Goal: Information Seeking & Learning: Find specific fact

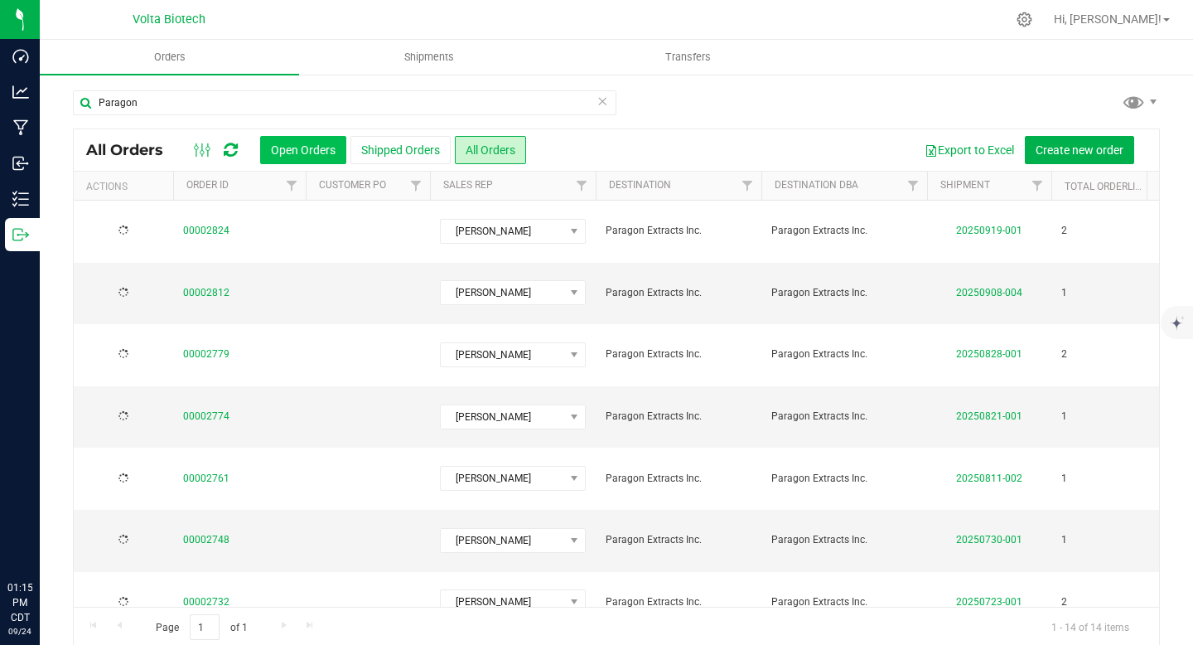
click at [298, 152] on button "Open Orders" at bounding box center [303, 150] width 86 height 28
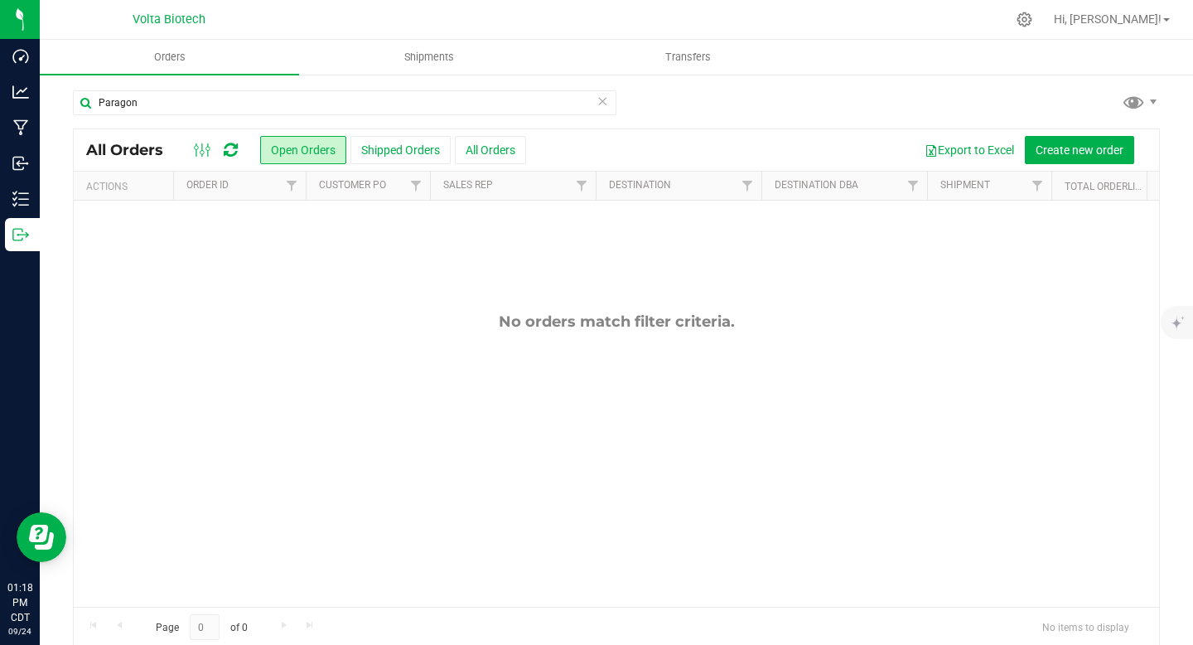
click at [599, 99] on icon at bounding box center [603, 100] width 12 height 20
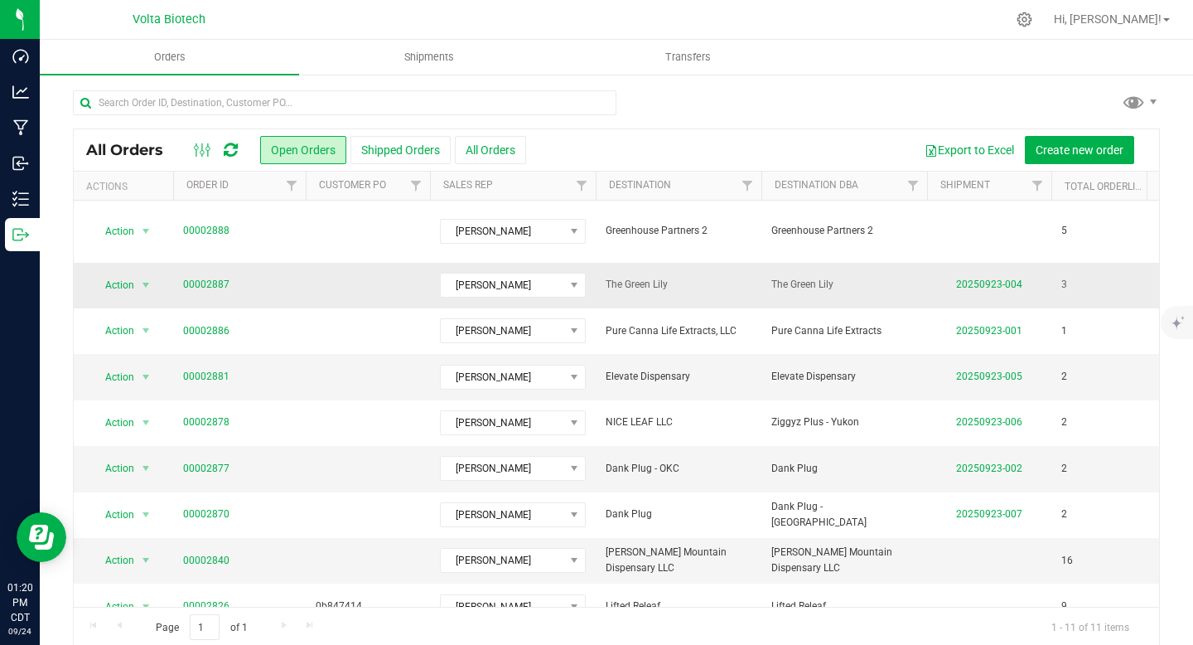
drag, startPoint x: 687, startPoint y: 267, endPoint x: 608, endPoint y: 269, distance: 78.8
click at [608, 277] on span "The Green Lily" at bounding box center [679, 285] width 146 height 16
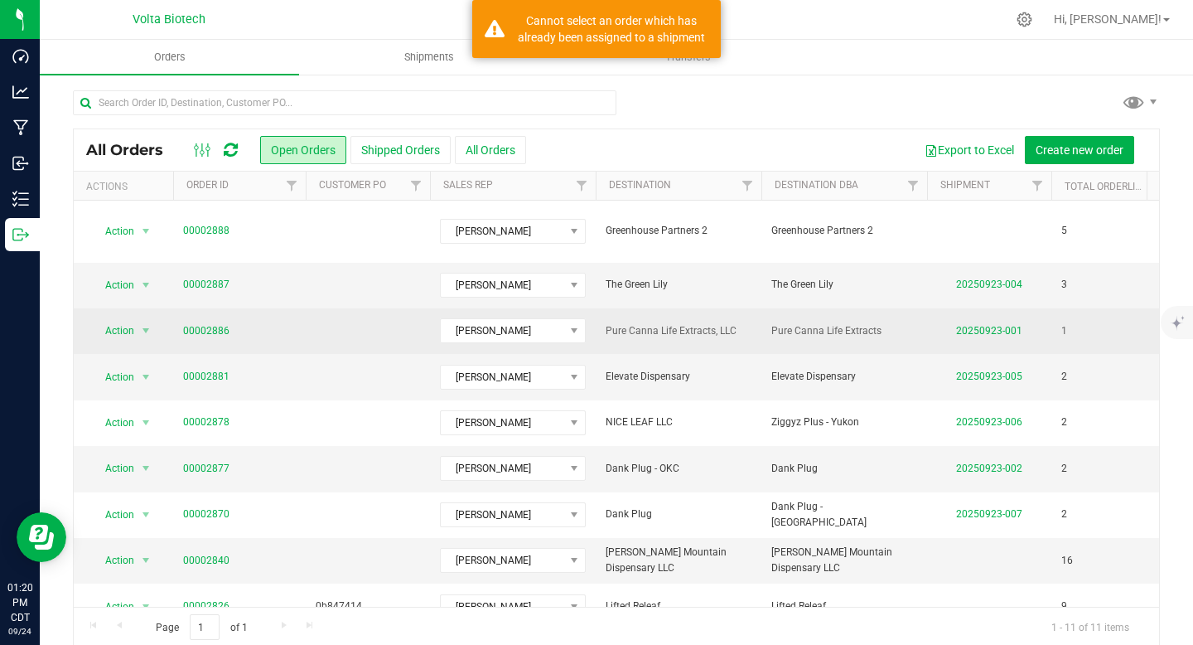
copy span "The Green Lily"
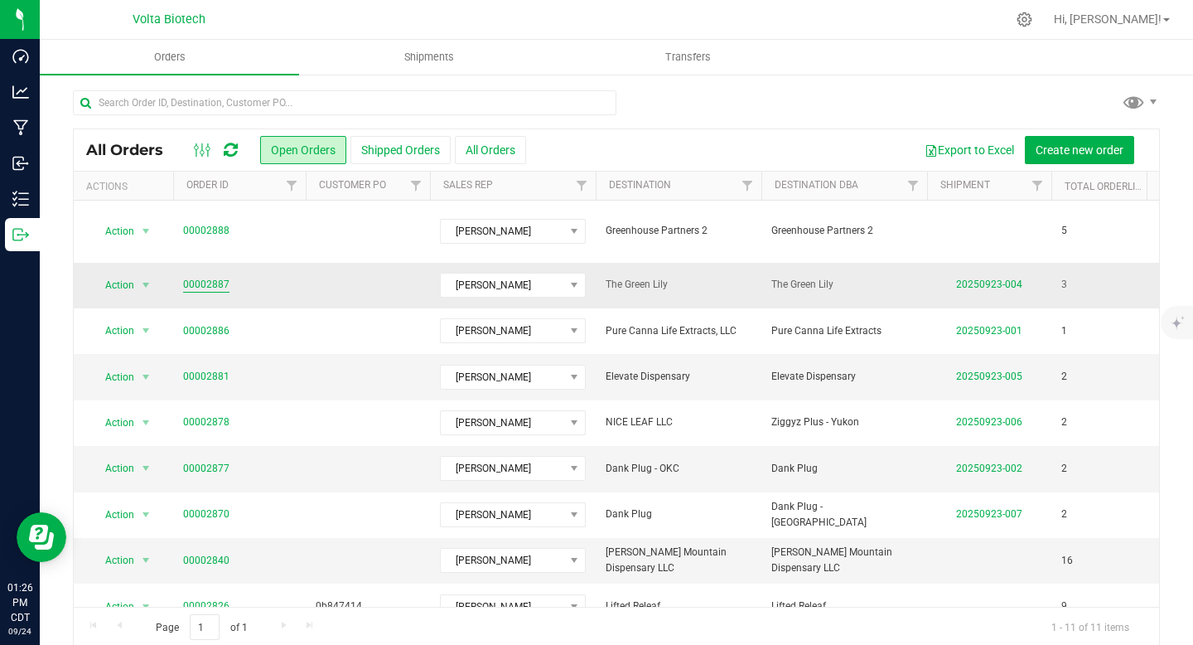
drag, startPoint x: 216, startPoint y: 271, endPoint x: 207, endPoint y: 271, distance: 9.1
click at [207, 277] on span "00002887" at bounding box center [239, 285] width 113 height 16
copy link "2887"
click at [195, 277] on link "00002887" at bounding box center [206, 285] width 46 height 16
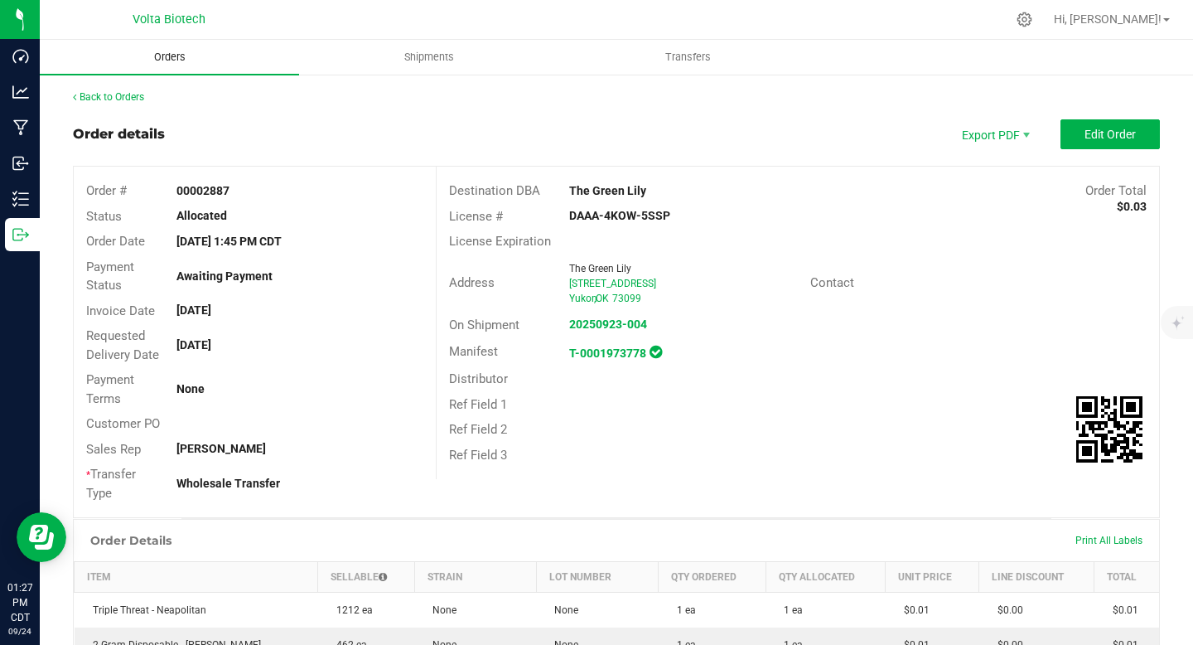
click at [165, 56] on span "Orders" at bounding box center [170, 57] width 76 height 15
click at [112, 94] on link "Back to Orders" at bounding box center [108, 97] width 71 height 12
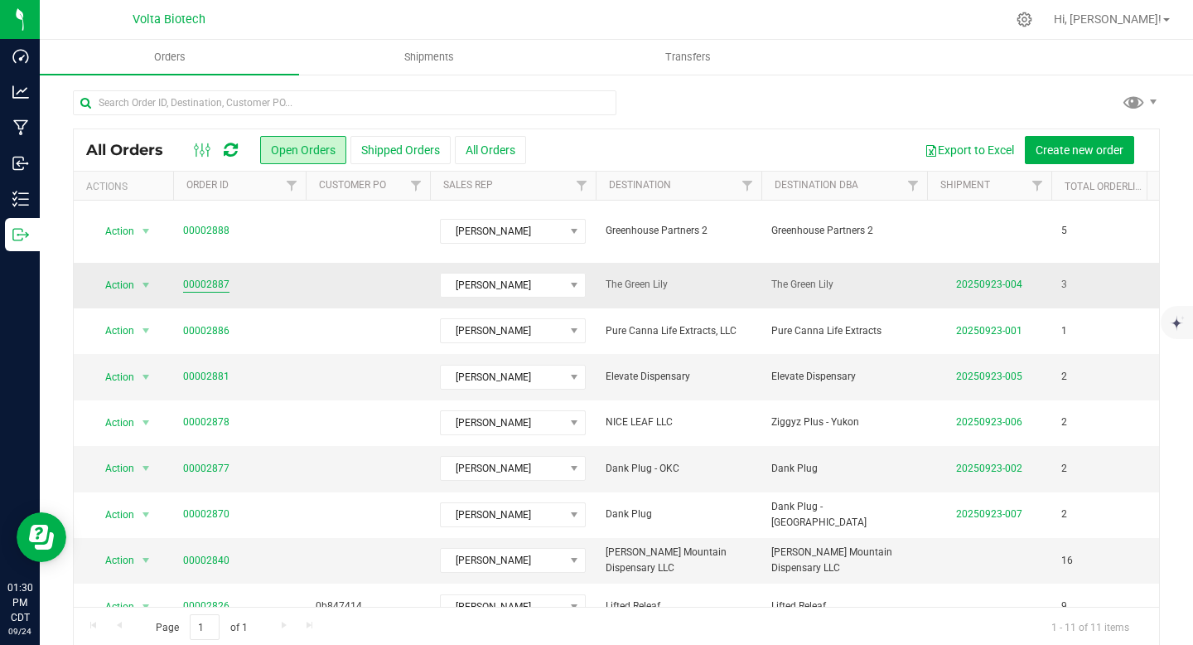
click at [214, 277] on link "00002887" at bounding box center [206, 285] width 46 height 16
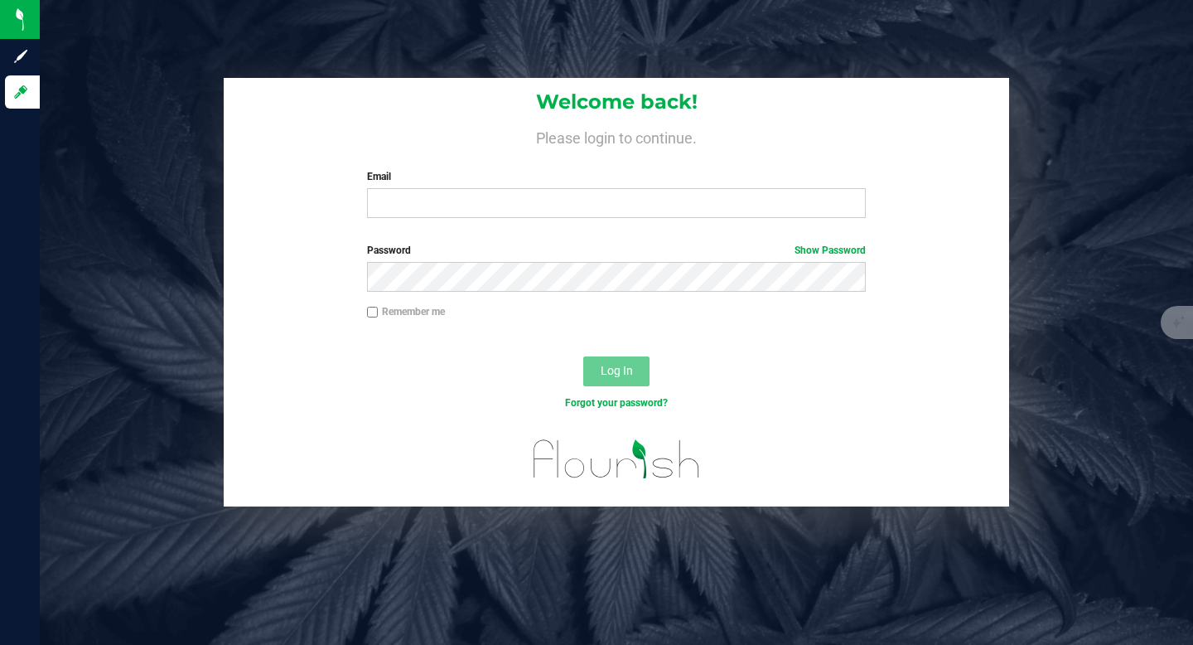
type input "[EMAIL_ADDRESS][DOMAIN_NAME]"
click at [605, 372] on span "Log In" at bounding box center [617, 370] width 32 height 13
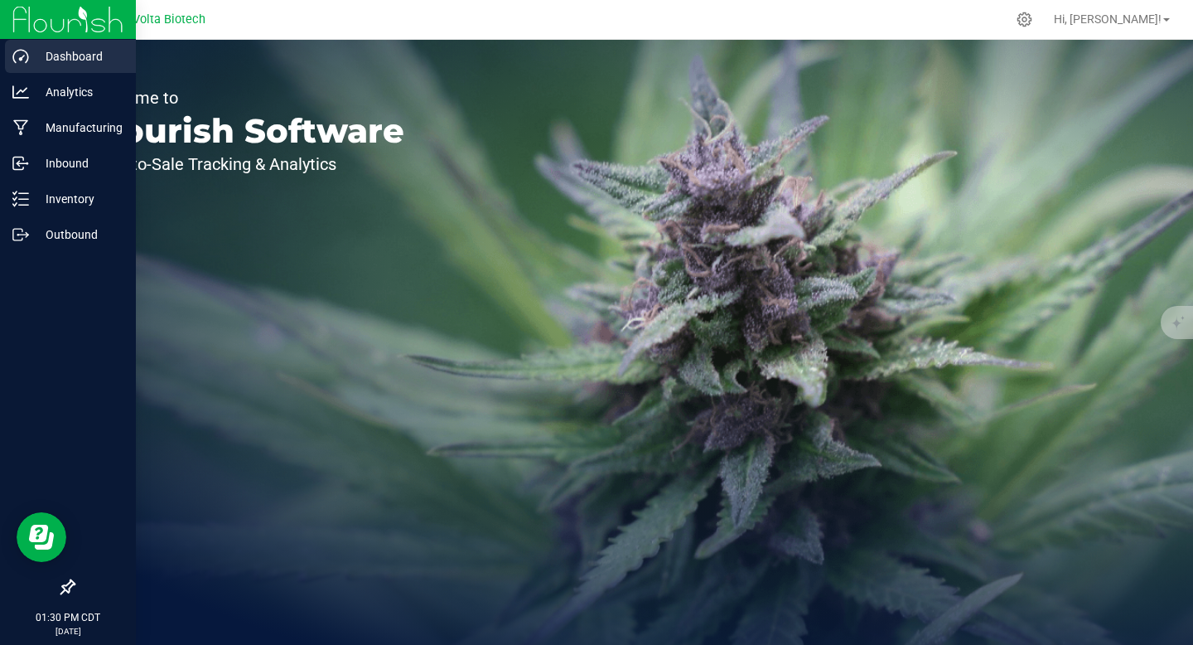
click at [61, 51] on p "Dashboard" at bounding box center [78, 56] width 99 height 20
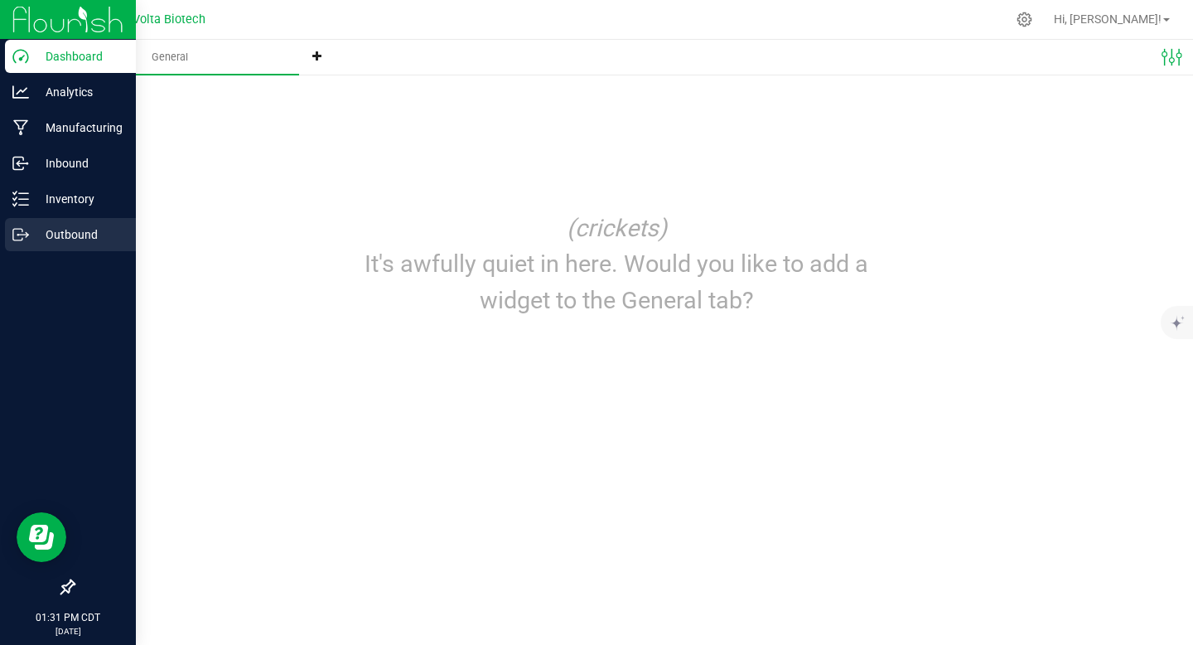
click at [76, 230] on p "Outbound" at bounding box center [78, 235] width 99 height 20
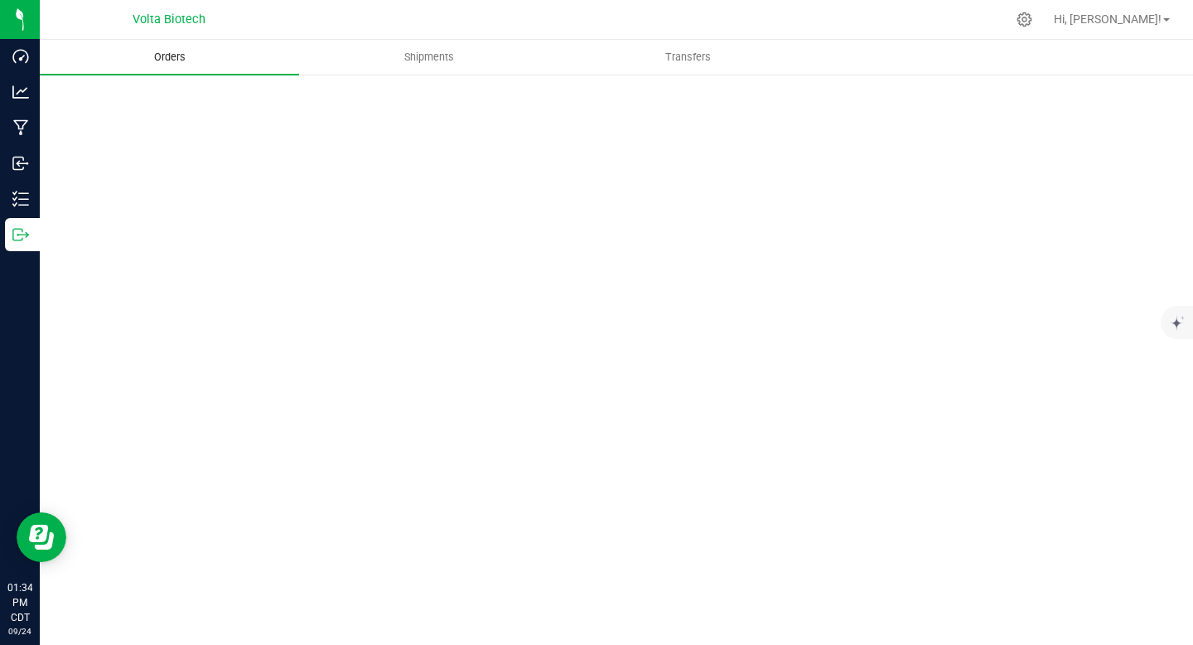
click at [207, 56] on span "Orders" at bounding box center [170, 57] width 76 height 15
click at [418, 59] on span "Shipments" at bounding box center [429, 57] width 94 height 15
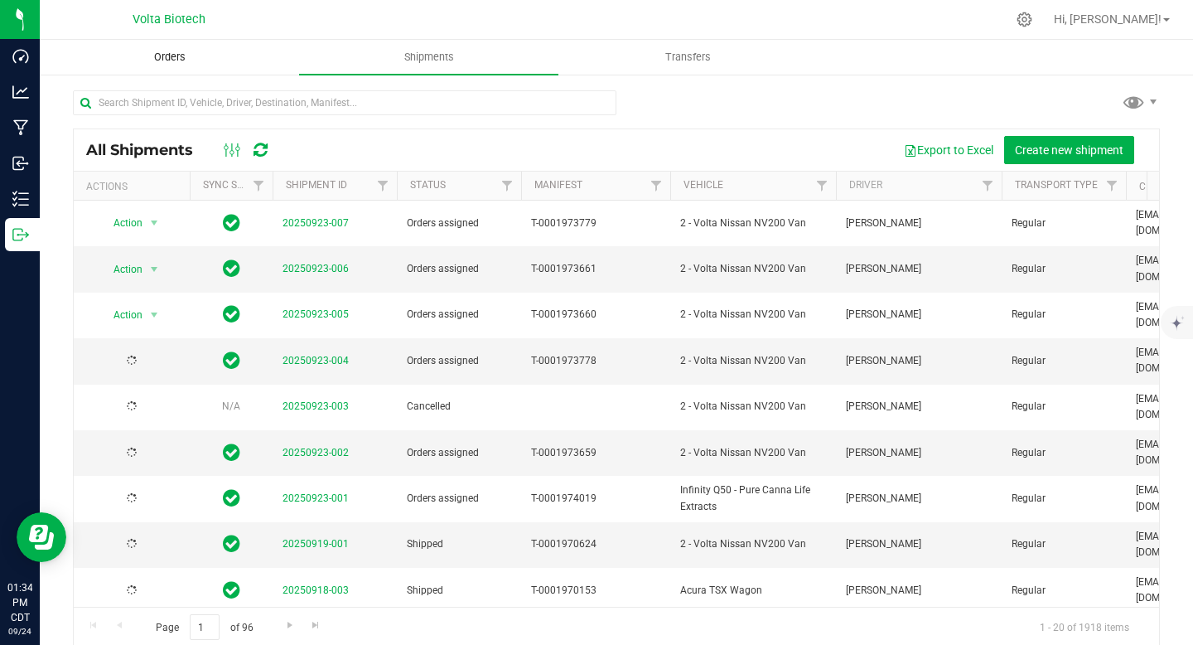
click at [170, 61] on span "Orders" at bounding box center [170, 57] width 76 height 15
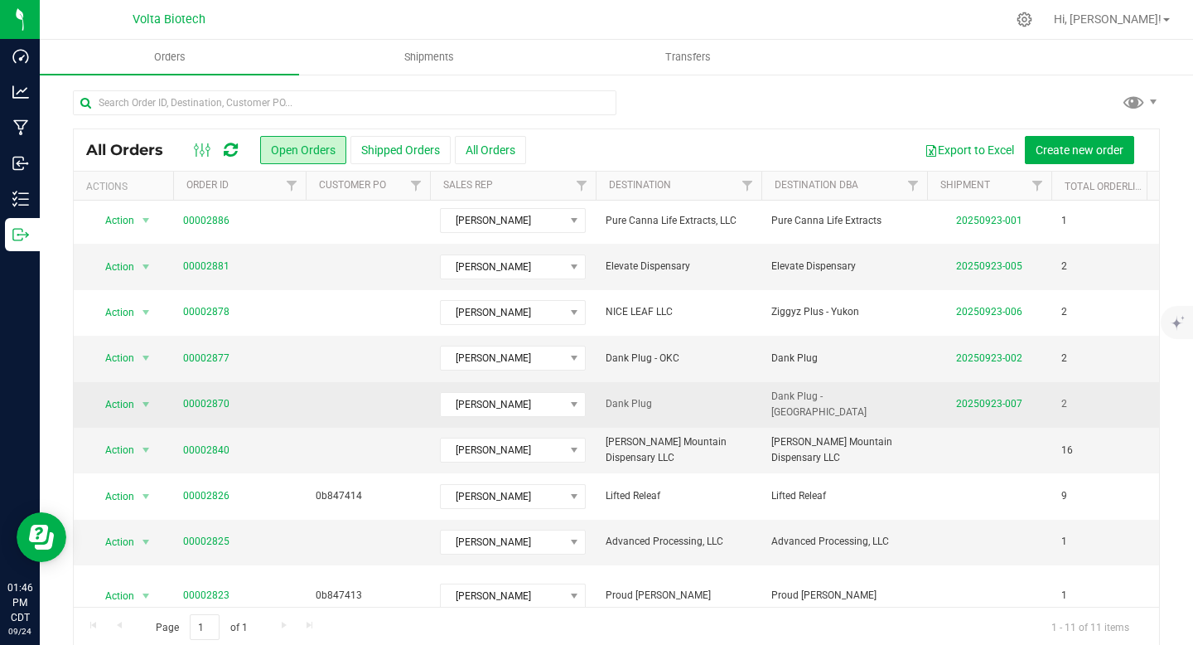
scroll to position [19, 0]
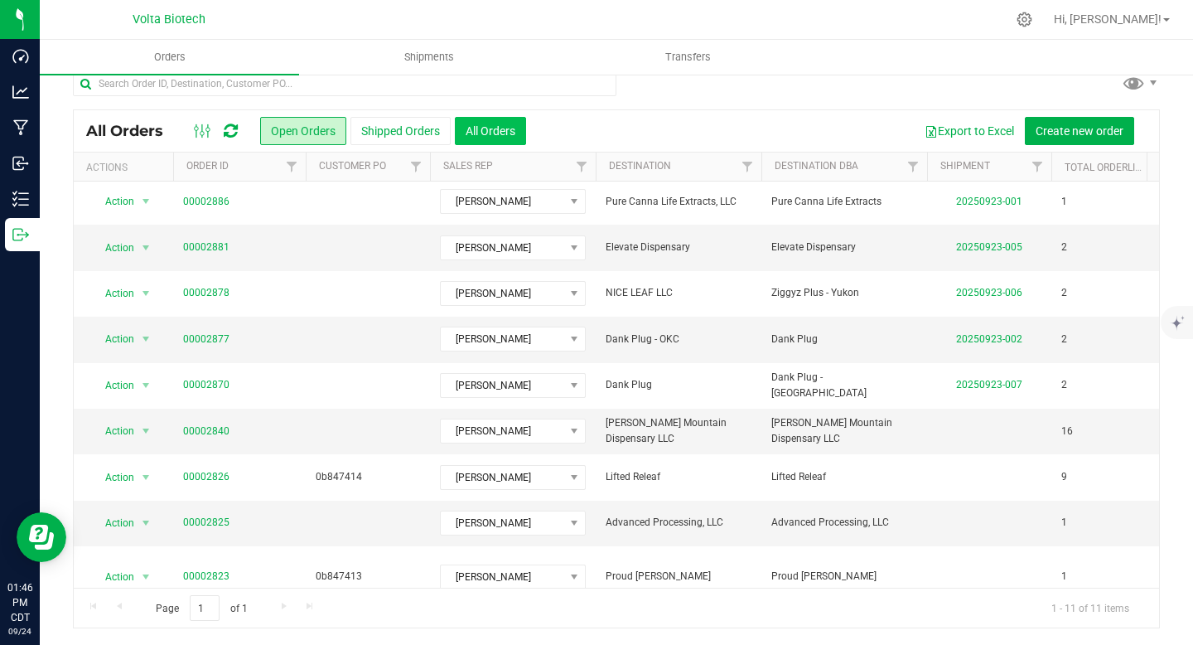
click at [508, 138] on button "All Orders" at bounding box center [490, 131] width 71 height 28
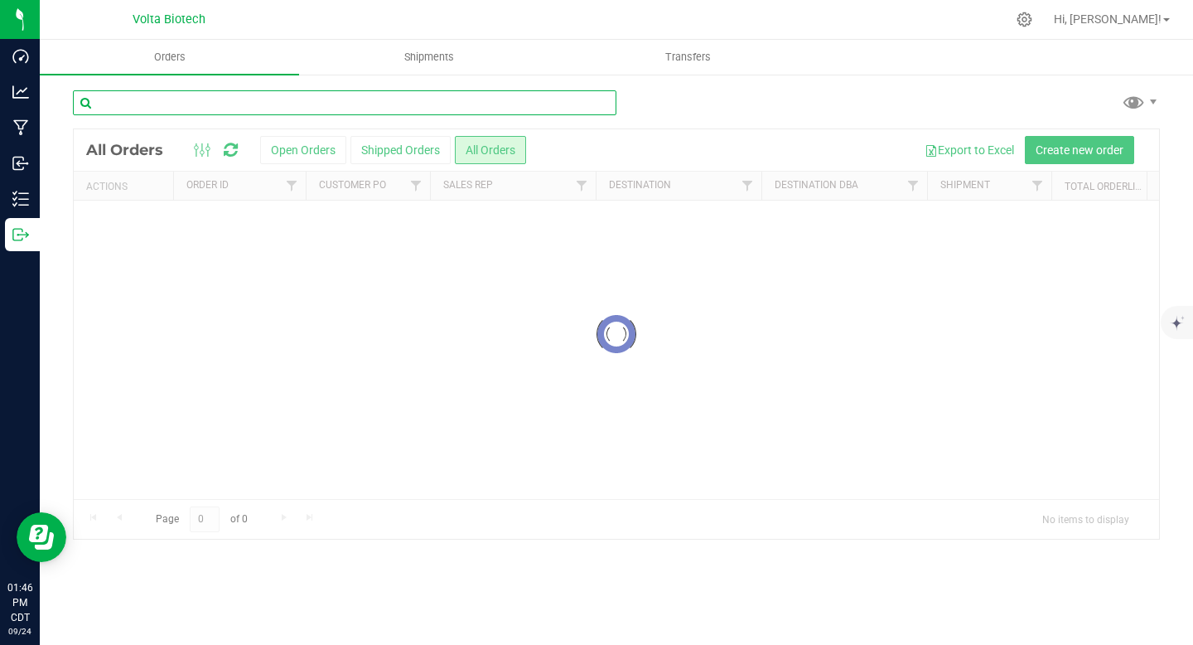
click at [268, 98] on input "text" at bounding box center [345, 102] width 544 height 25
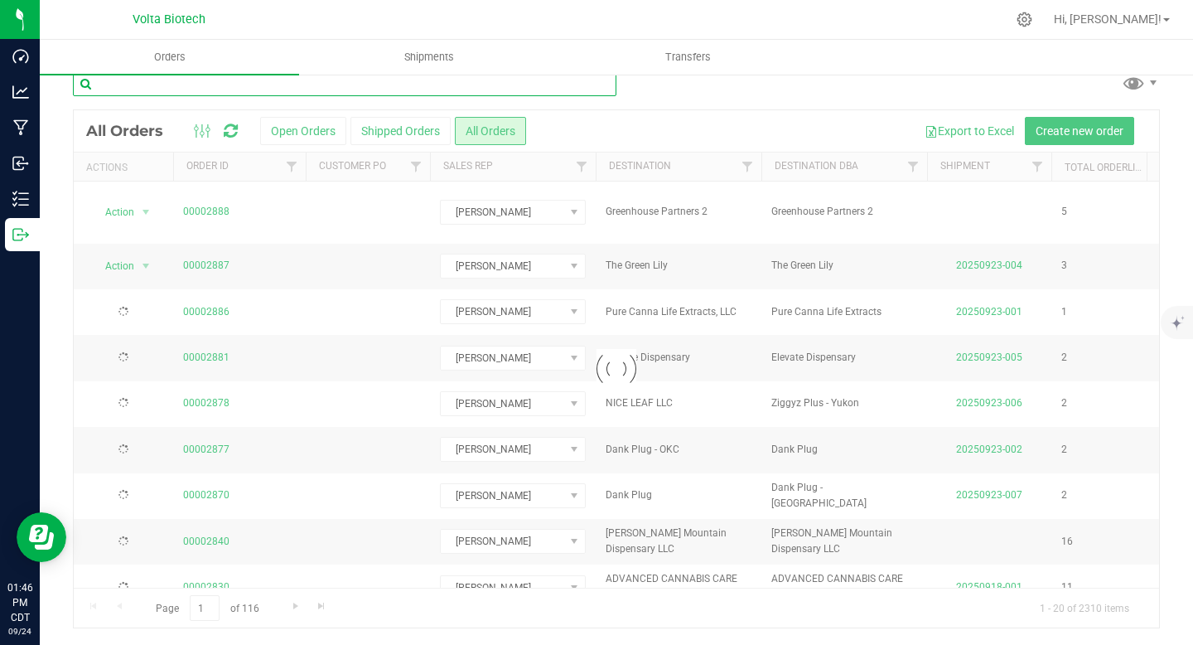
click at [276, 96] on input "text" at bounding box center [345, 83] width 544 height 25
click at [373, 96] on input "garage" at bounding box center [345, 83] width 544 height 25
type input "garage"
click at [697, 104] on div "garage" at bounding box center [616, 90] width 1087 height 38
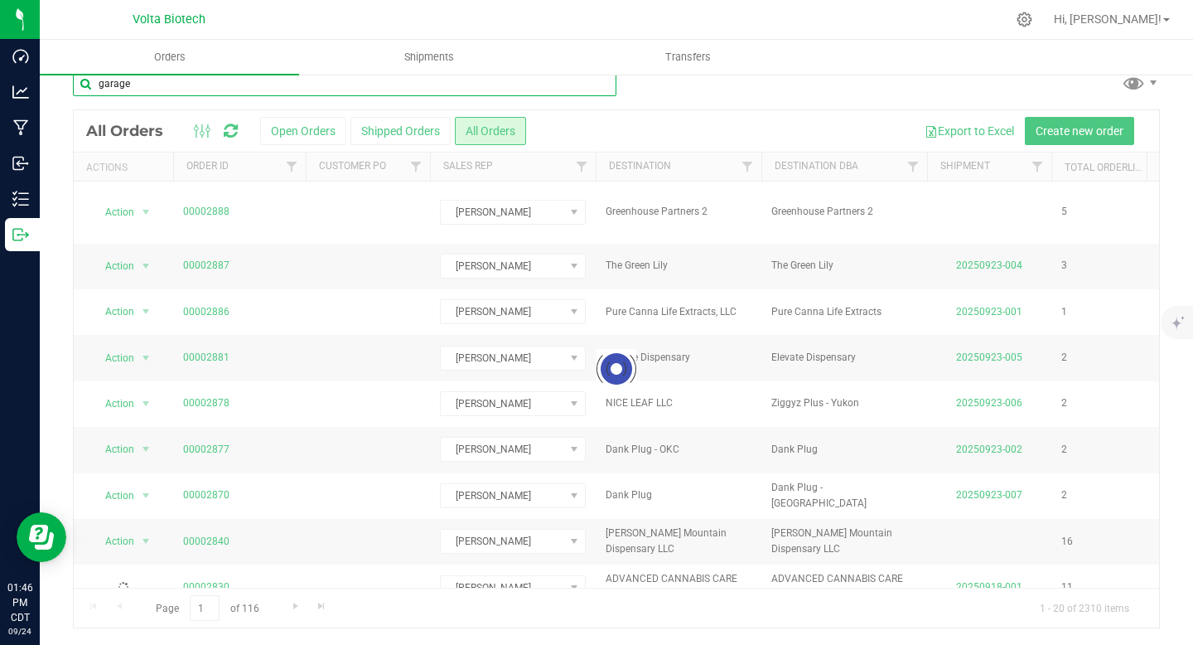
drag, startPoint x: 349, startPoint y: 101, endPoint x: 342, endPoint y: 111, distance: 12.0
click at [349, 96] on input "garage" at bounding box center [345, 83] width 544 height 25
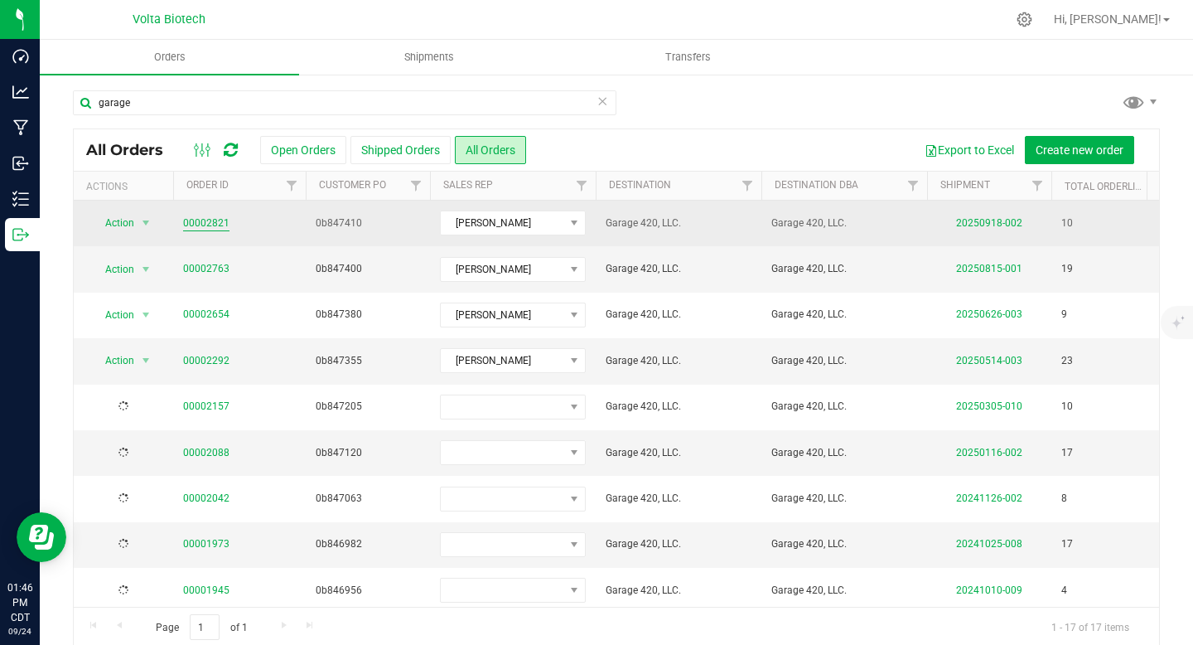
click at [207, 222] on link "00002821" at bounding box center [206, 223] width 46 height 16
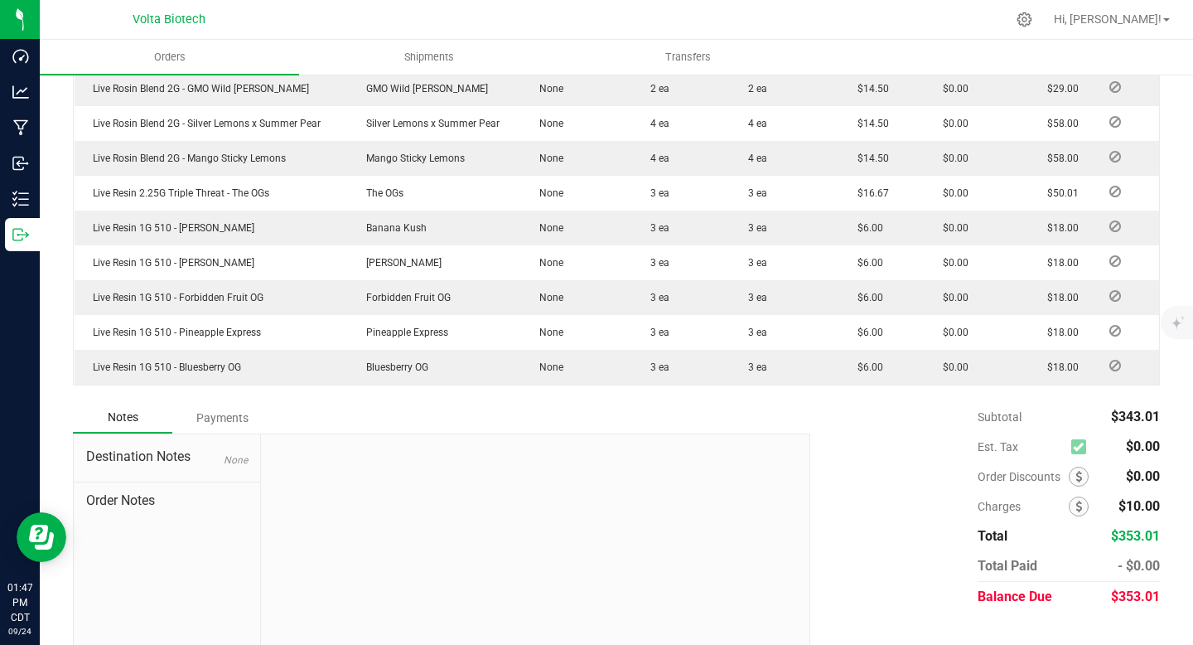
scroll to position [585, 0]
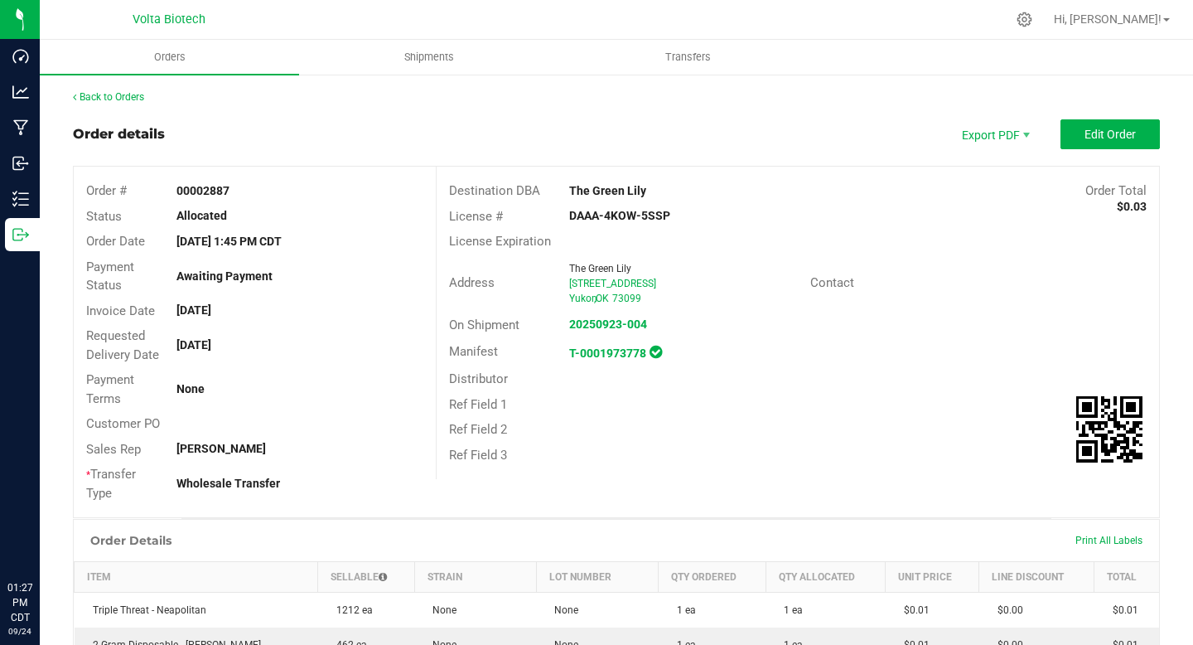
drag, startPoint x: 676, startPoint y: 219, endPoint x: 693, endPoint y: 225, distance: 17.9
click at [565, 215] on div "DAAA-4KOW-5SSP" at bounding box center [677, 215] width 241 height 17
copy strong "DAAA-4KOW-5SSP"
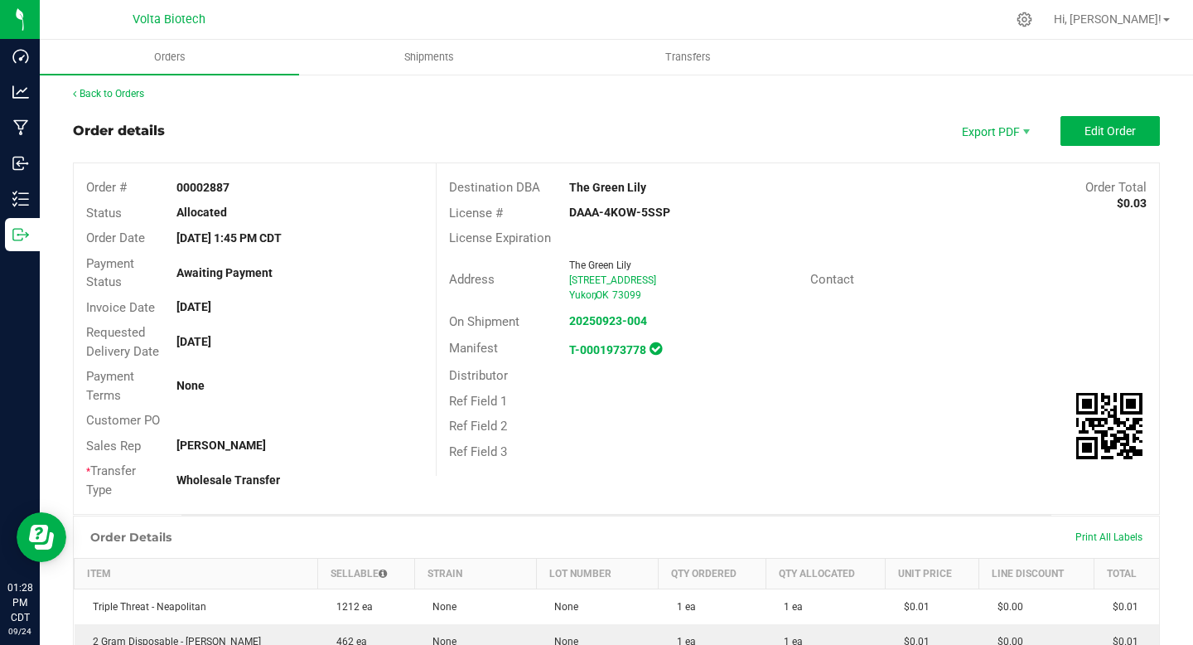
scroll to position [7, 0]
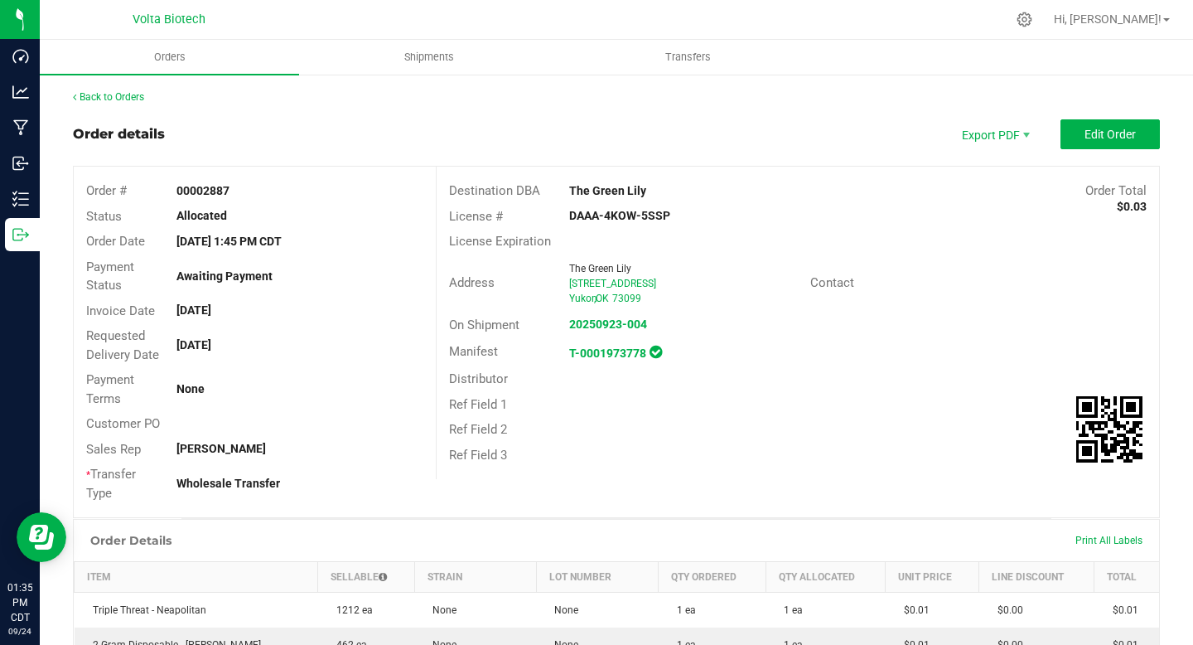
drag, startPoint x: 683, startPoint y: 221, endPoint x: 536, endPoint y: 210, distance: 147.1
click at [536, 210] on div "License # DAAA-4KOW-5SSP" at bounding box center [798, 217] width 723 height 26
copy div "DAAA-4KOW-5SSP"
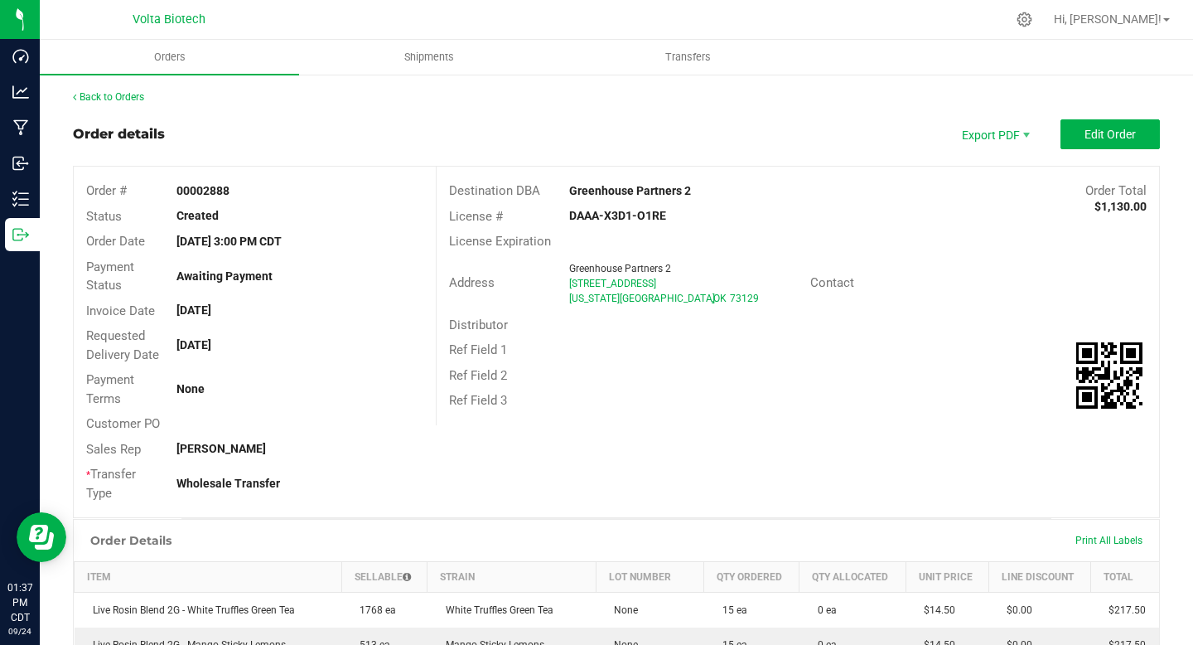
drag, startPoint x: 693, startPoint y: 190, endPoint x: 554, endPoint y: 188, distance: 138.4
click at [557, 188] on div "Greenhouse Partners 2" at bounding box center [707, 190] width 301 height 17
copy strong "Greenhouse Partners 2"
drag, startPoint x: 1136, startPoint y: 210, endPoint x: 1086, endPoint y: 207, distance: 50.6
click at [1086, 207] on div "Destination DBA Greenhouse Partners 2 Order Total $1,130.00 License # DAAA-X3D1…" at bounding box center [797, 296] width 723 height 259
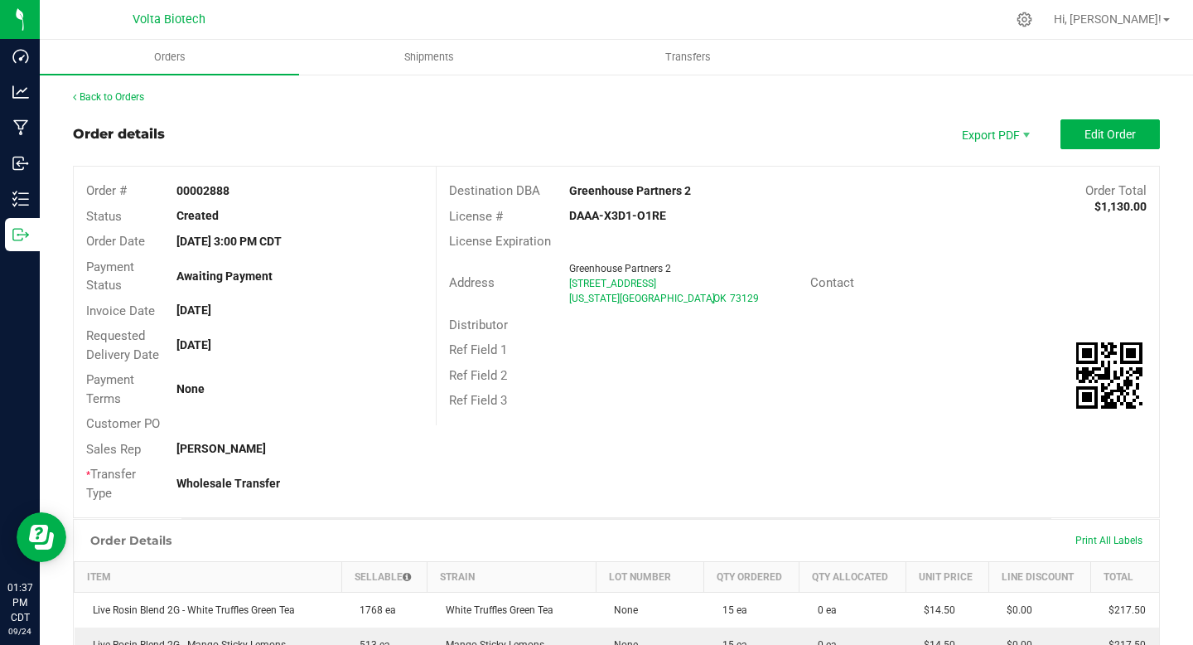
click at [1085, 225] on div "License # DAAA-X3D1-O1RE" at bounding box center [798, 217] width 723 height 26
drag, startPoint x: 1147, startPoint y: 204, endPoint x: 1086, endPoint y: 206, distance: 60.5
click at [1086, 206] on div "Order # 00002888 Status Created Order Date Sep 23, 2025 3:00 PM CDT Payment Sta…" at bounding box center [616, 342] width 1087 height 352
click at [1095, 213] on span "$1,130.00" at bounding box center [1121, 206] width 52 height 17
drag, startPoint x: 1080, startPoint y: 206, endPoint x: 1090, endPoint y: 206, distance: 10.0
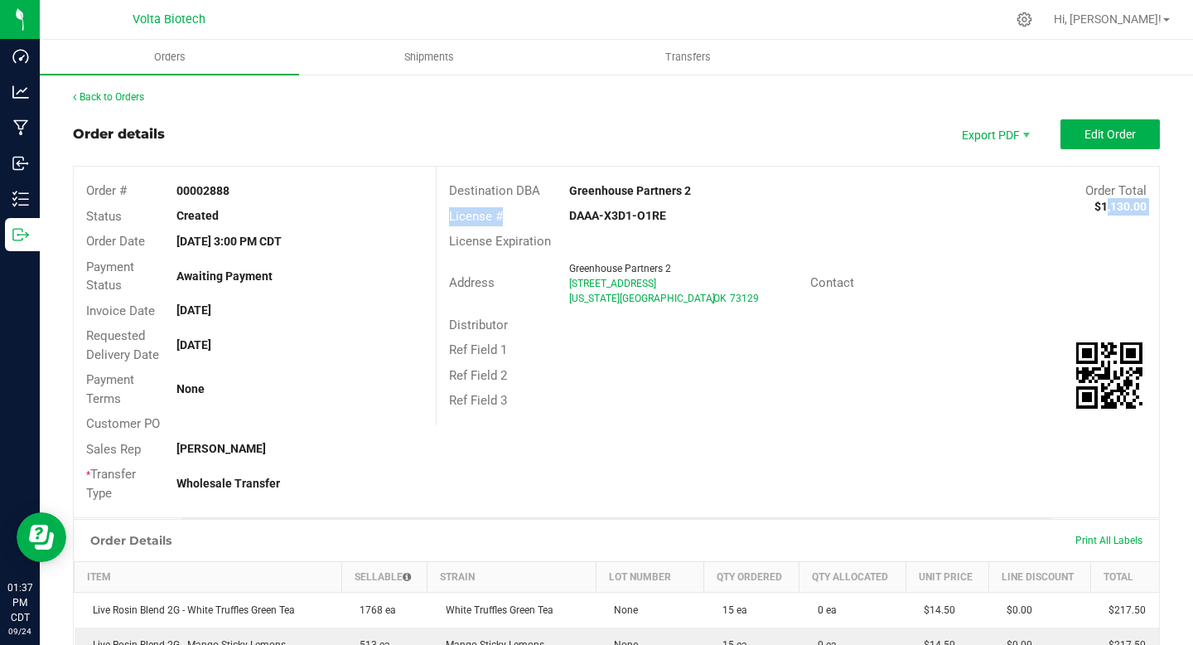
click at [1090, 206] on div "Destination DBA Greenhouse Partners 2 Order Total $1,130.00 License # DAAA-X3D1…" at bounding box center [797, 296] width 723 height 259
copy div "1,130.00 License #"
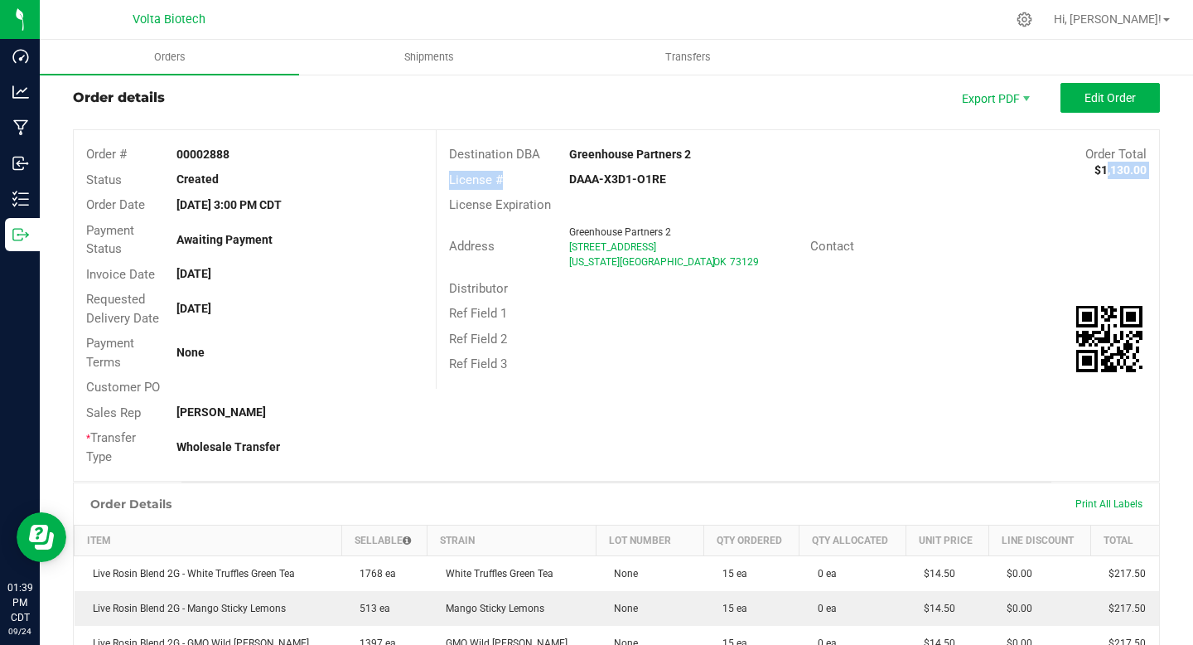
scroll to position [37, 0]
click at [569, 176] on strong "DAAA-X3D1-O1RE" at bounding box center [617, 178] width 97 height 13
drag, startPoint x: 563, startPoint y: 176, endPoint x: 683, endPoint y: 181, distance: 120.3
click at [683, 181] on div "DAAA-X3D1-O1RE" at bounding box center [677, 178] width 241 height 17
copy strong "DAAA-X3D1-O1RE"
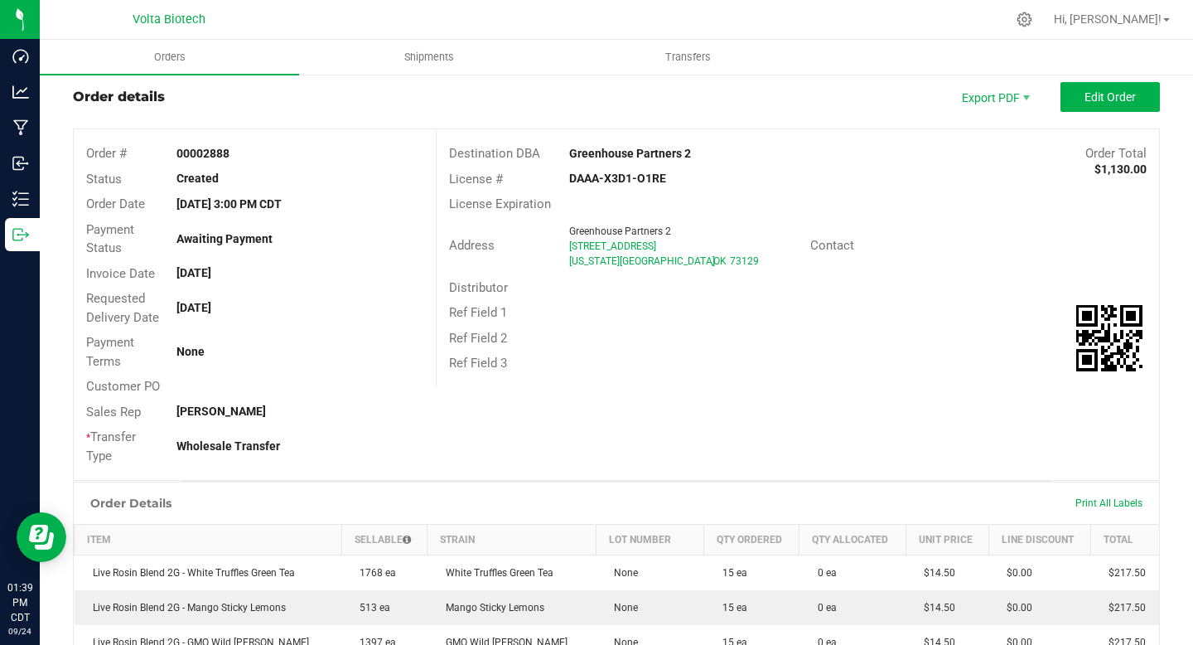
drag, startPoint x: 259, startPoint y: 160, endPoint x: 200, endPoint y: 152, distance: 59.4
click at [200, 152] on div "00002888" at bounding box center [299, 153] width 271 height 17
copy strong "2888"
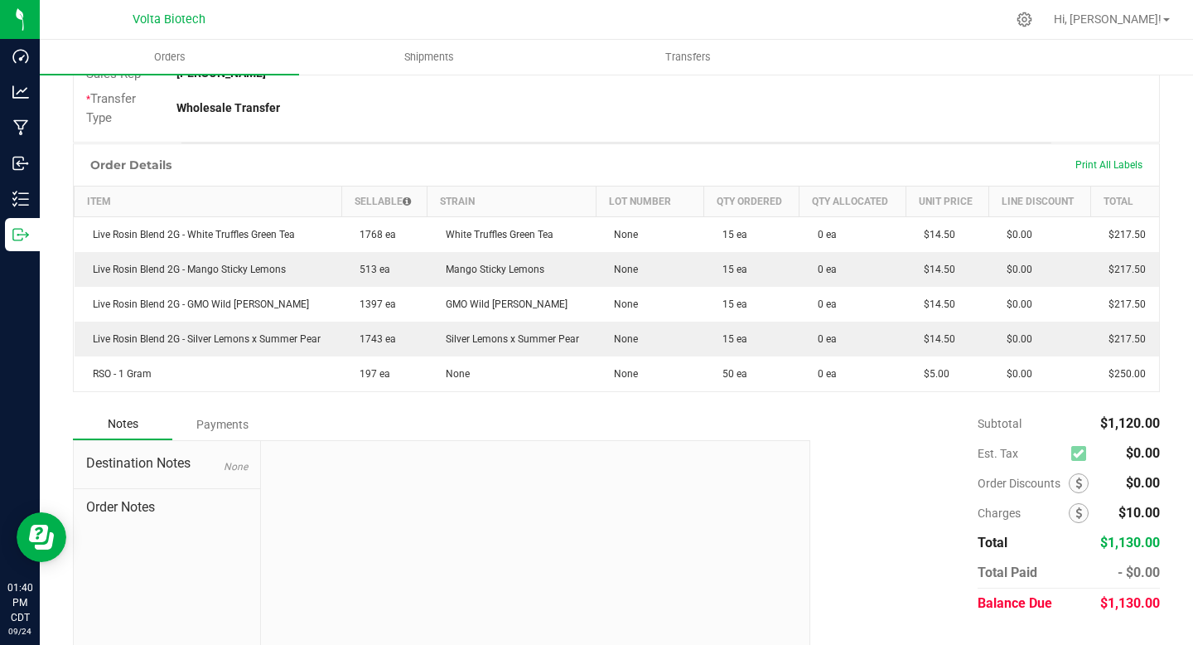
scroll to position [376, 0]
click at [126, 506] on span "Order Notes" at bounding box center [167, 506] width 162 height 20
click at [172, 457] on span "Destination Notes" at bounding box center [167, 462] width 162 height 20
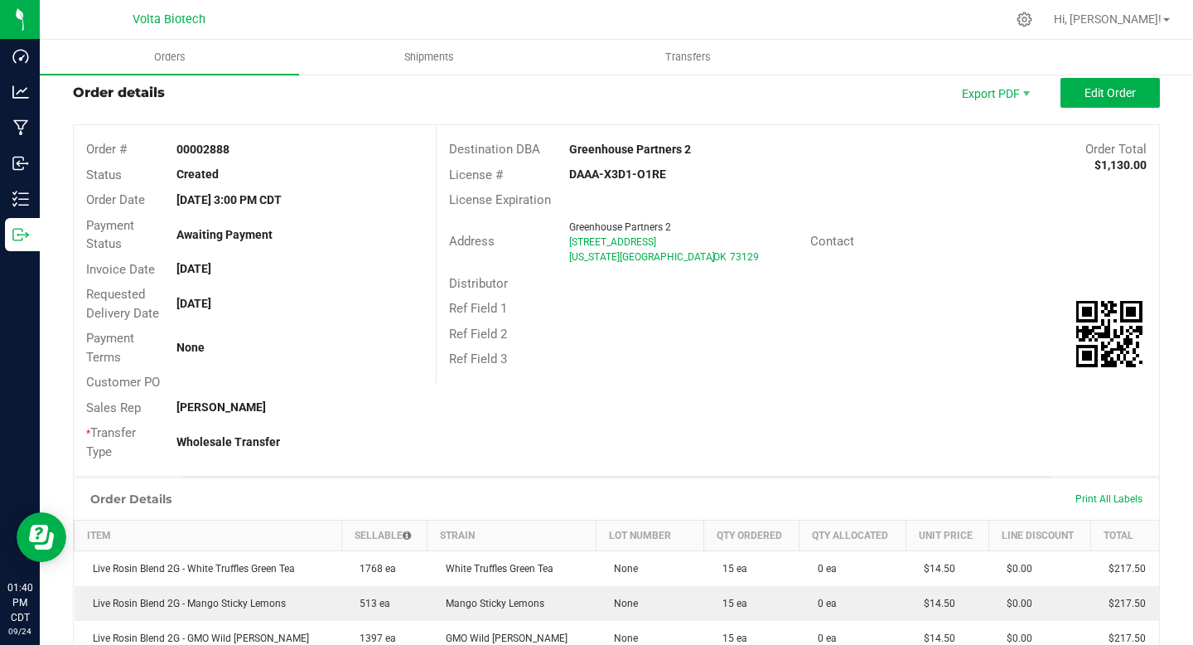
scroll to position [0, 0]
